Goal: Information Seeking & Learning: Learn about a topic

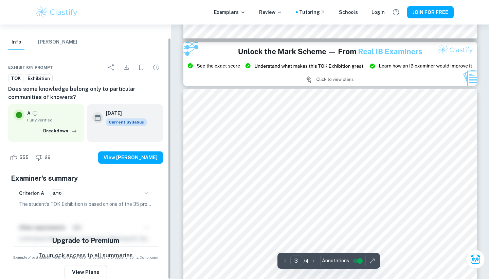
scroll to position [14, 0]
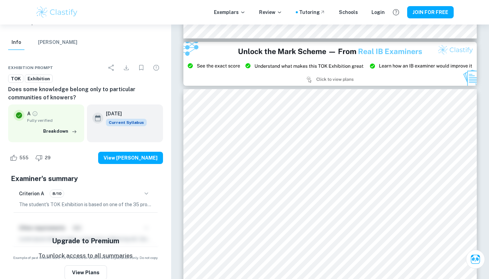
click at [143, 194] on icon "button" at bounding box center [146, 193] width 8 height 8
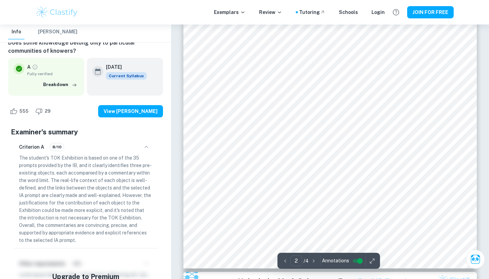
scroll to position [576, 0]
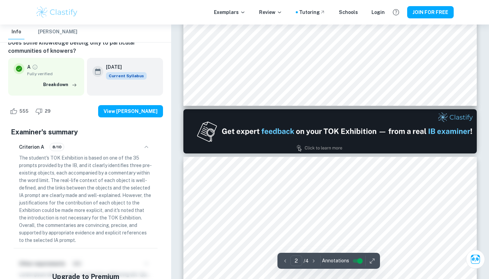
type input "1"
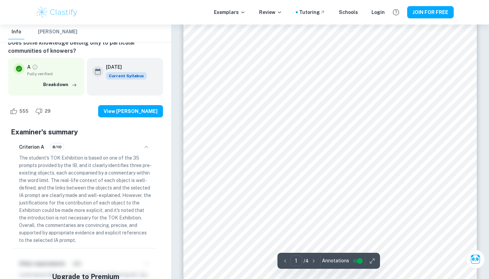
scroll to position [10, 0]
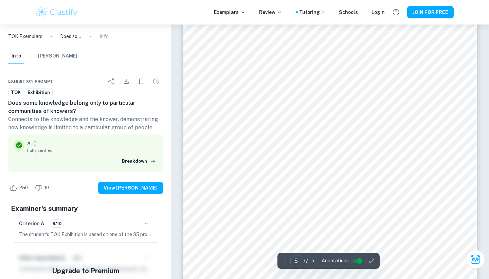
scroll to position [1804, 0]
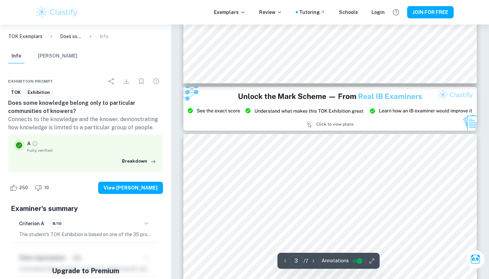
type input "2"
